Goal: Task Accomplishment & Management: Use online tool/utility

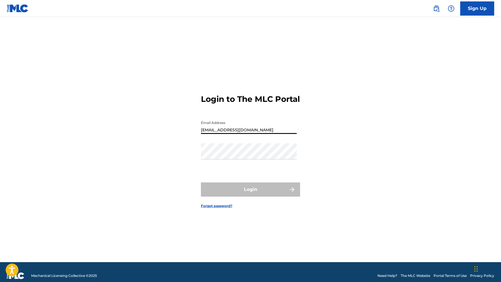
type input "[EMAIL_ADDRESS][DOMAIN_NAME]"
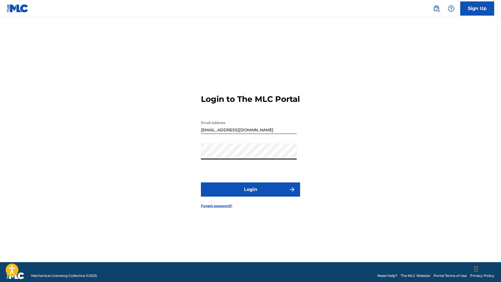
click at [250, 194] on button "Login" at bounding box center [250, 189] width 99 height 14
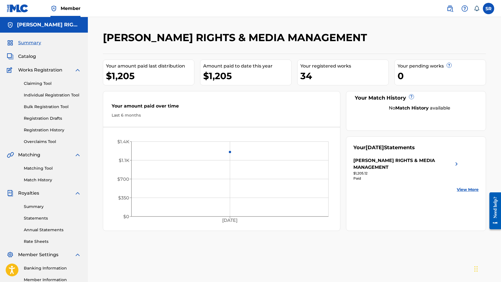
click at [46, 85] on link "Claiming Tool" at bounding box center [52, 83] width 57 height 6
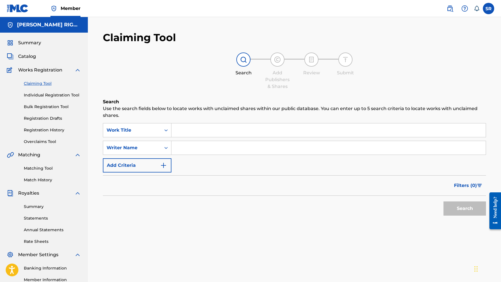
click at [36, 42] on span "Summary" at bounding box center [29, 42] width 23 height 7
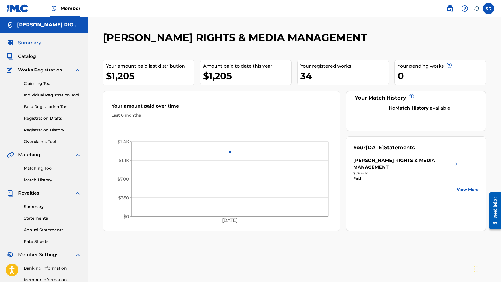
click at [46, 81] on link "Claiming Tool" at bounding box center [52, 83] width 57 height 6
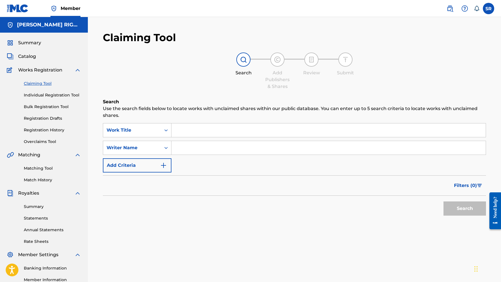
click at [211, 129] on input "Search Form" at bounding box center [328, 130] width 314 height 14
paste input "885414310"
type input "885414310"
drag, startPoint x: 216, startPoint y: 131, endPoint x: 161, endPoint y: 125, distance: 54.7
click at [161, 125] on div "SearchWithCriteria7e2e54ea-102c-429e-a555-31fc90318b33 Work Title 885414310" at bounding box center [294, 130] width 383 height 14
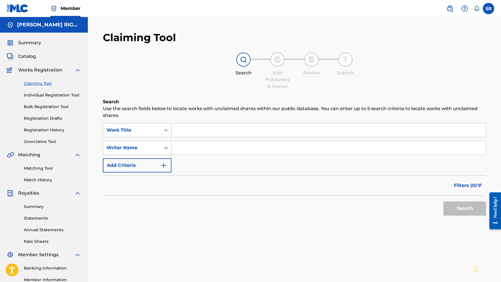
paste input "Alusafani"
type input "Alusafani"
click at [465, 208] on button "Search" at bounding box center [464, 208] width 42 height 14
click at [459, 208] on button "Search" at bounding box center [464, 208] width 42 height 14
click at [224, 132] on input "Alusafani" at bounding box center [328, 130] width 314 height 14
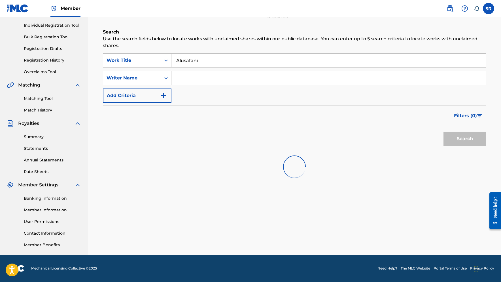
scroll to position [70, 0]
